Goal: Find specific page/section: Find specific page/section

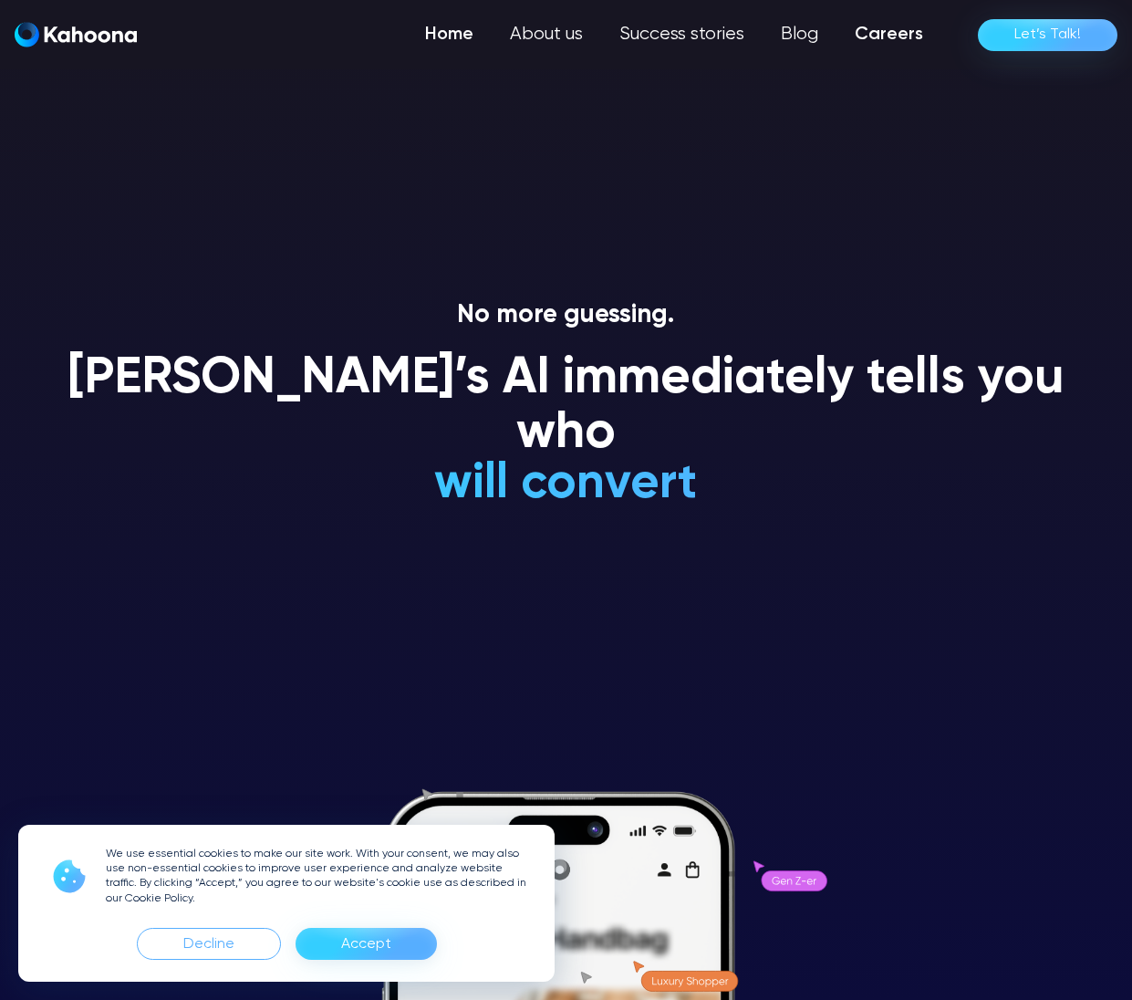
click at [904, 37] on link "Careers" at bounding box center [889, 34] width 105 height 36
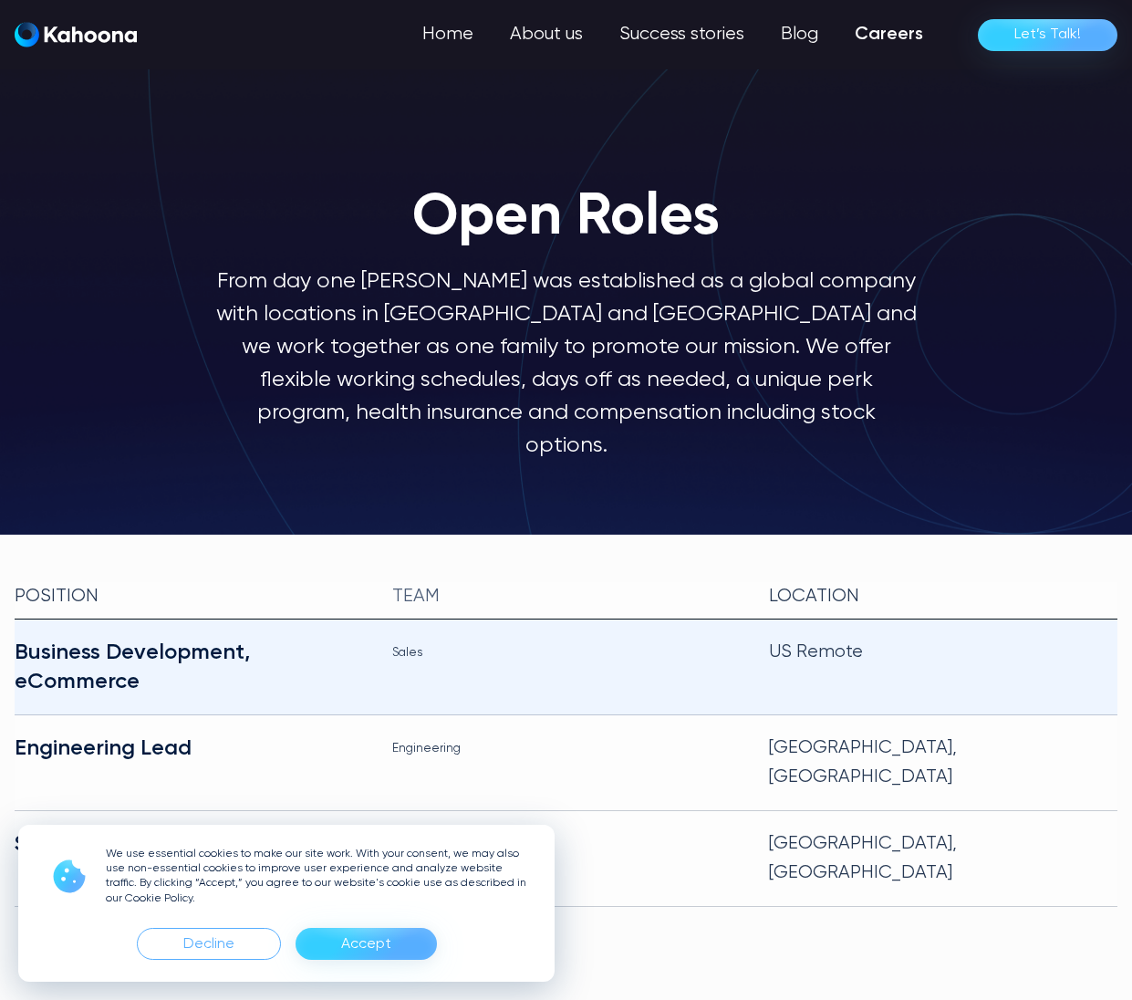
click at [73, 638] on div "Business Development, eCommerce" at bounding box center [189, 667] width 349 height 58
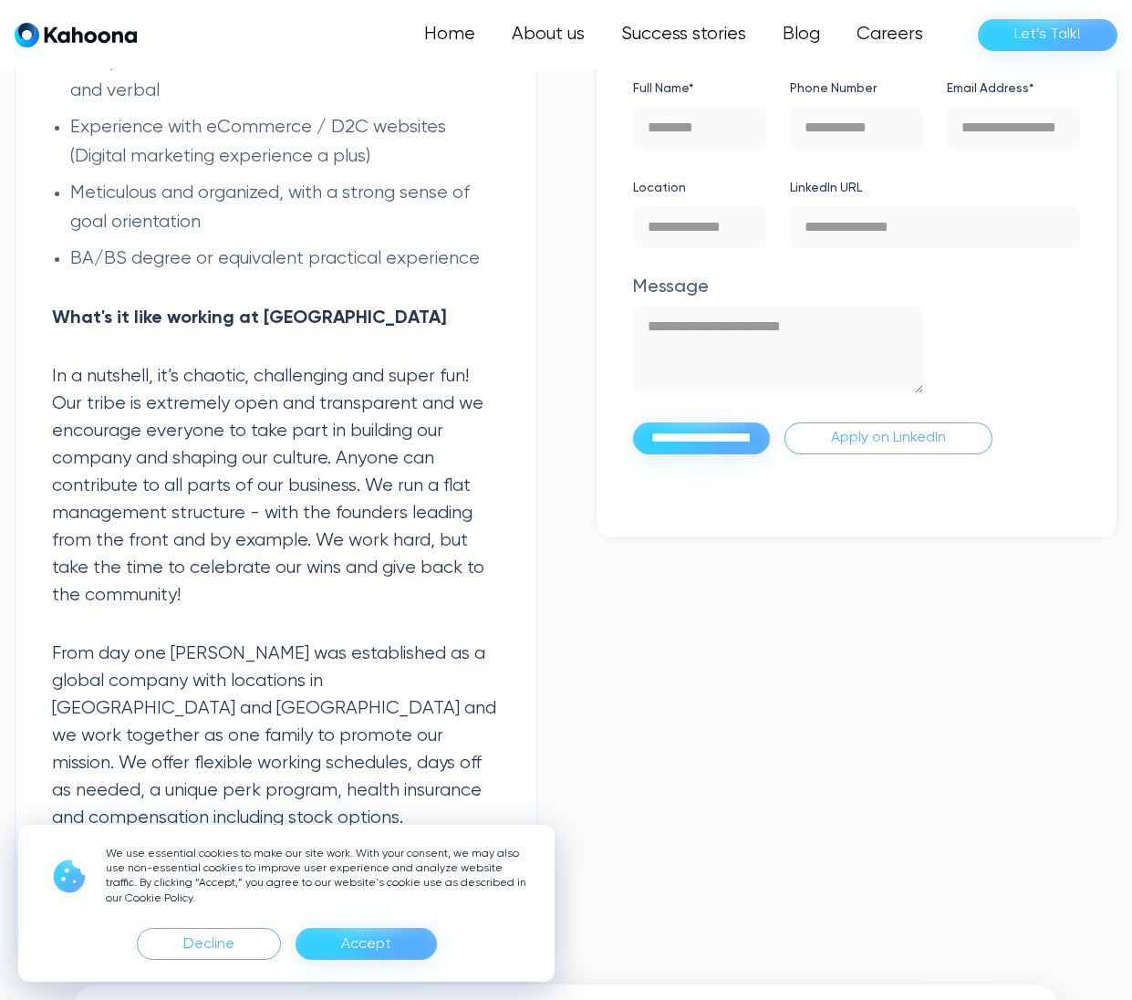
scroll to position [2299, 0]
